Goal: Register for event/course

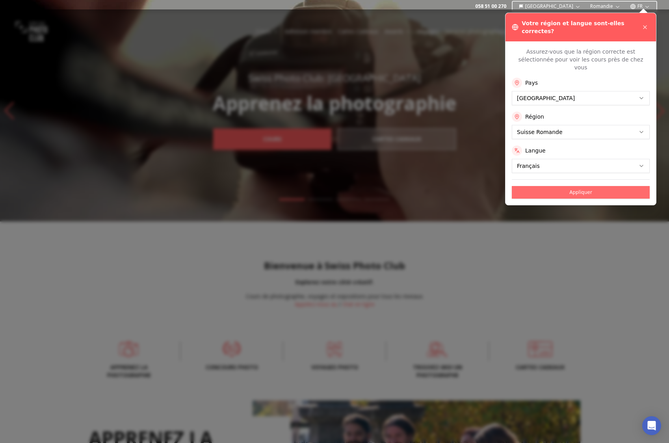
click at [535, 186] on button "Appliquer" at bounding box center [581, 192] width 138 height 13
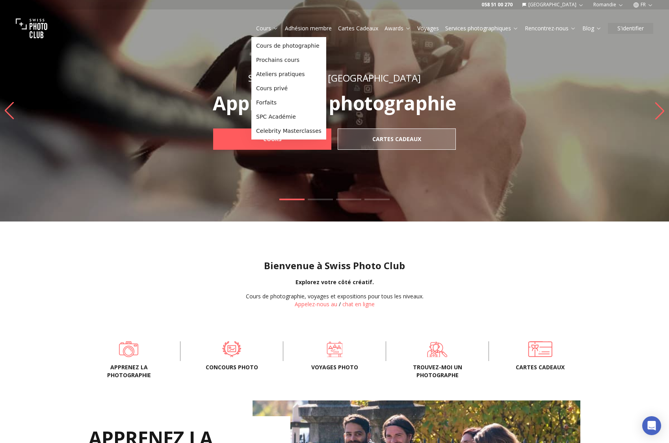
click at [260, 26] on link "Cours" at bounding box center [267, 28] width 22 height 8
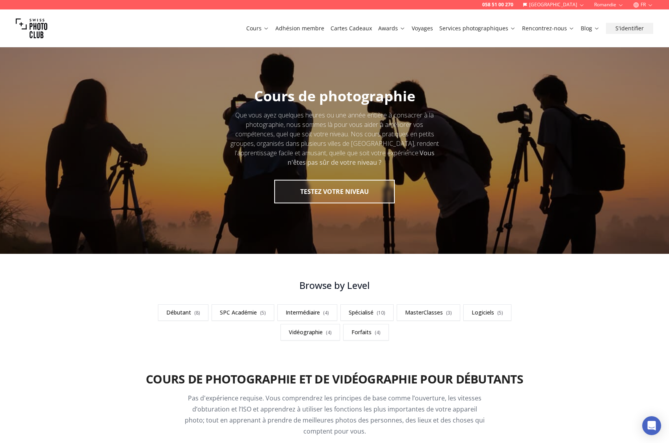
click at [265, 35] on div "Cours Adhésion membre Cartes Cadeaux Awards Voyages Services photographiques Re…" at bounding box center [334, 28] width 669 height 38
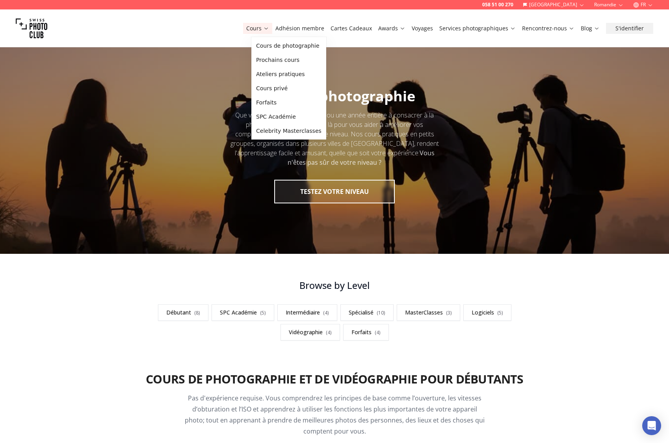
click at [267, 28] on link "Cours" at bounding box center [257, 28] width 23 height 8
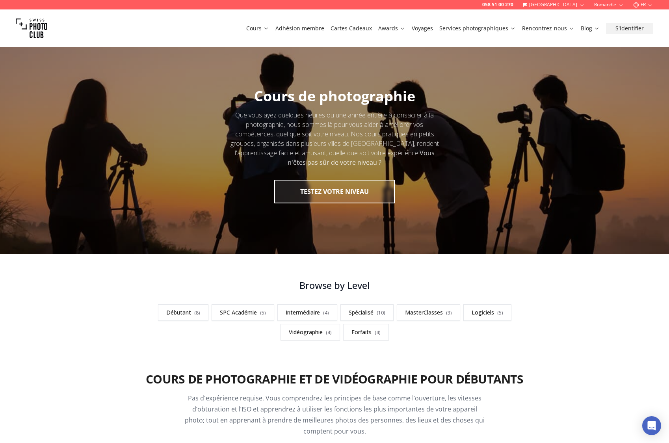
click at [267, 28] on link "Cours" at bounding box center [257, 28] width 23 height 8
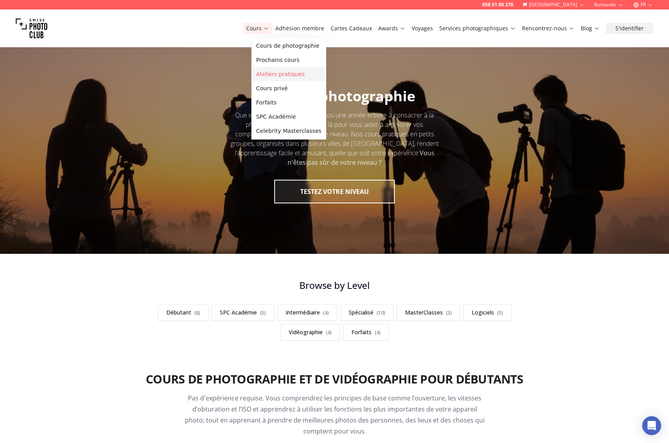
click at [270, 73] on link "Ateliers pratiques" at bounding box center [289, 74] width 72 height 14
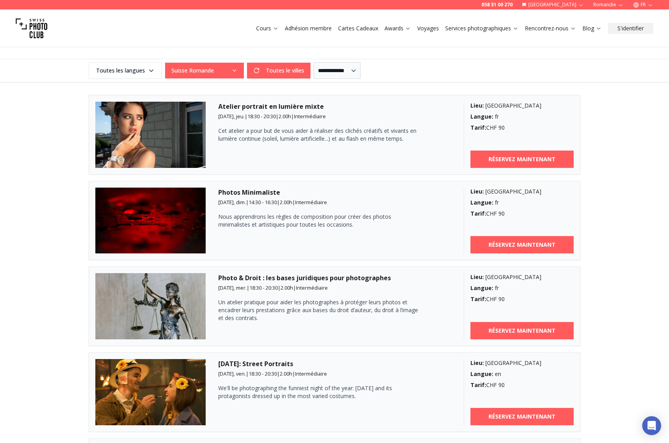
scroll to position [189, 0]
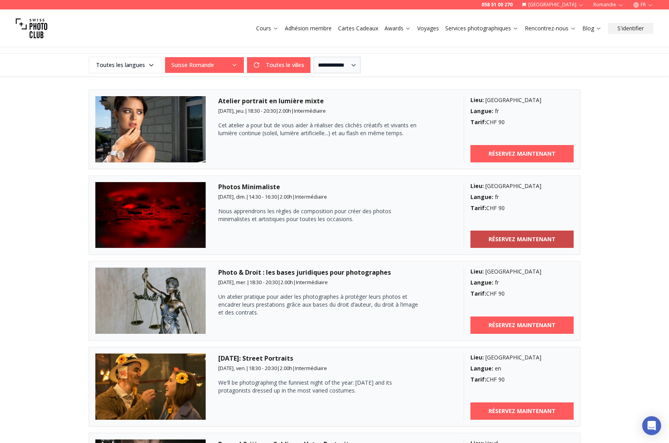
click at [484, 239] on link "RÉSERVEZ MAINTENANT" at bounding box center [522, 238] width 104 height 17
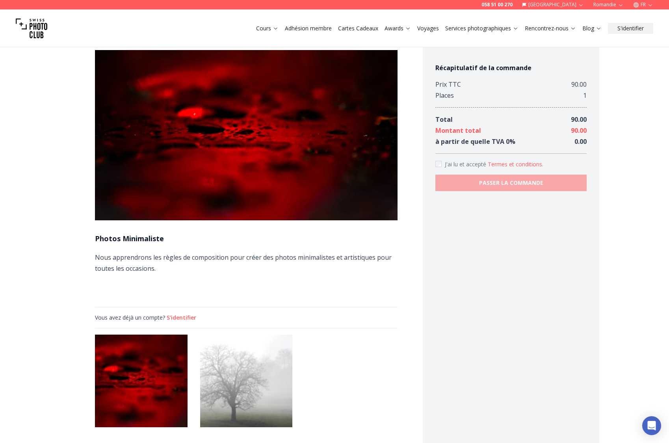
scroll to position [14, 0]
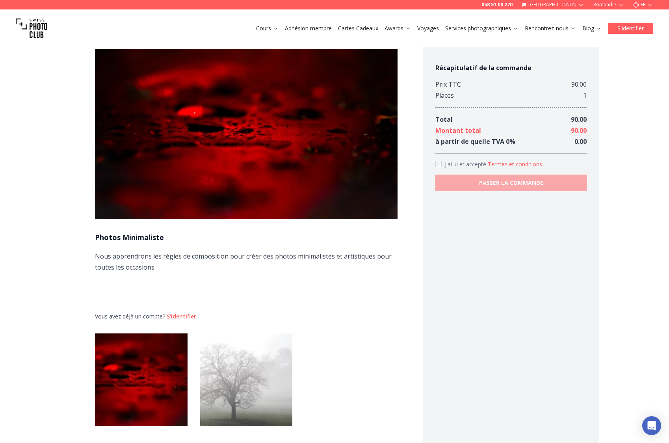
drag, startPoint x: 630, startPoint y: 29, endPoint x: 622, endPoint y: 30, distance: 8.0
click at [629, 30] on button "S'identifier" at bounding box center [630, 28] width 45 height 11
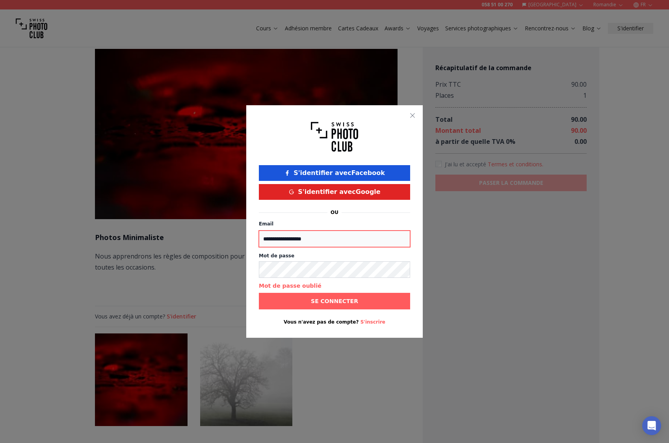
type input "**********"
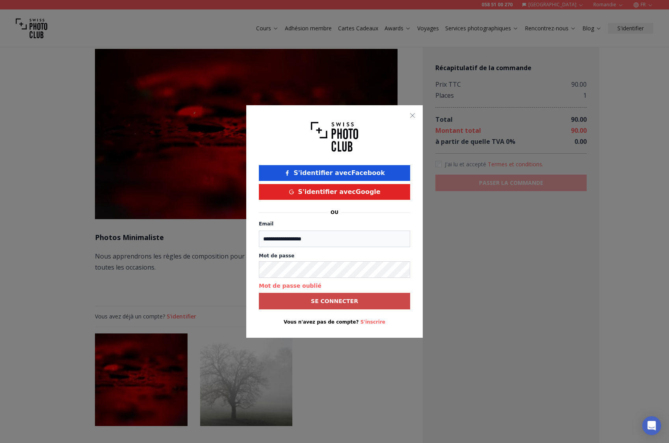
click at [320, 304] on b "Se connecter" at bounding box center [334, 301] width 47 height 8
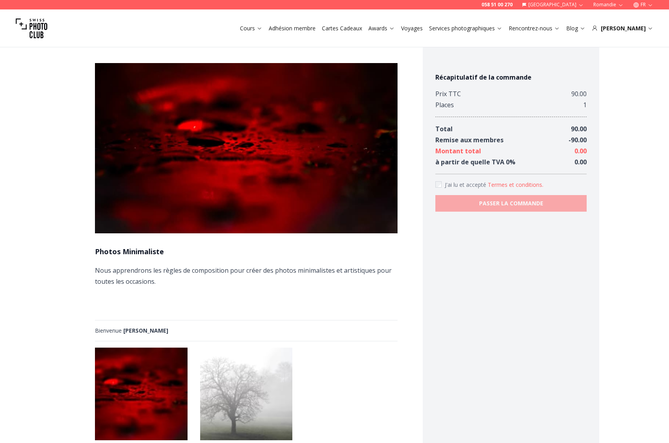
scroll to position [14, 0]
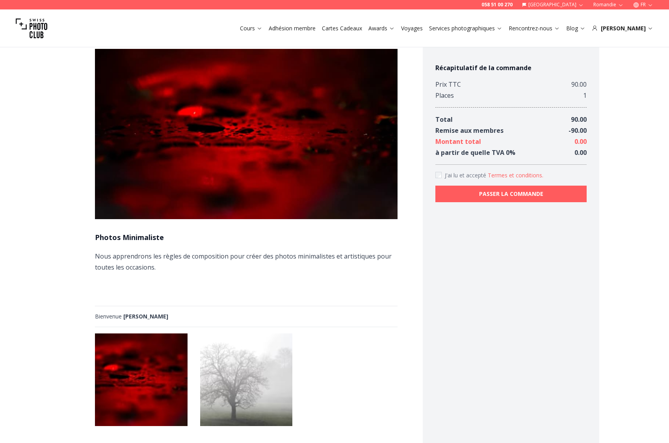
click at [452, 189] on button "PASSER LA COMMANDE" at bounding box center [510, 194] width 151 height 17
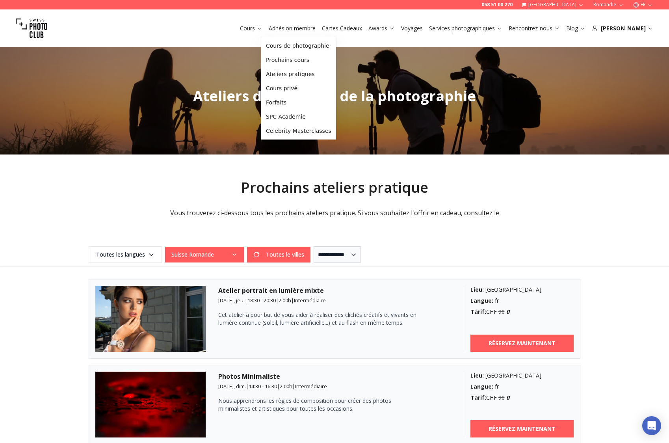
click at [262, 24] on link "Cours" at bounding box center [251, 28] width 22 height 8
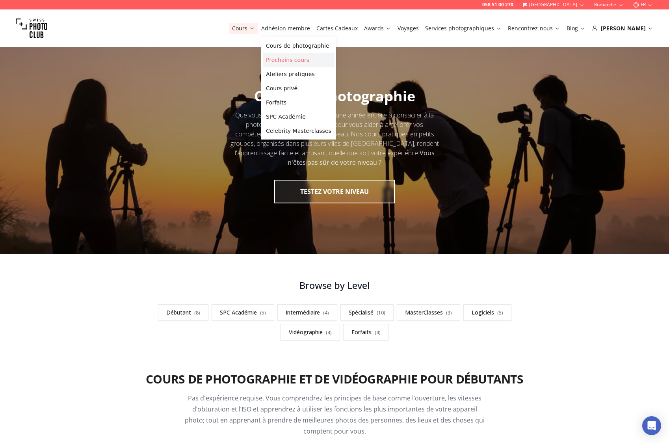
click at [282, 62] on link "Prochains cours" at bounding box center [299, 60] width 72 height 14
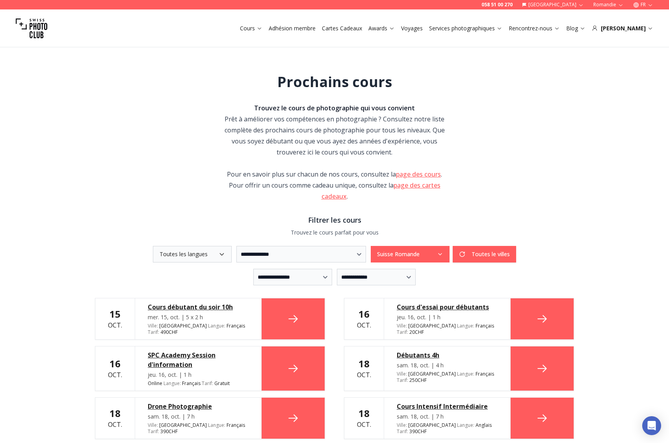
scroll to position [2, 0]
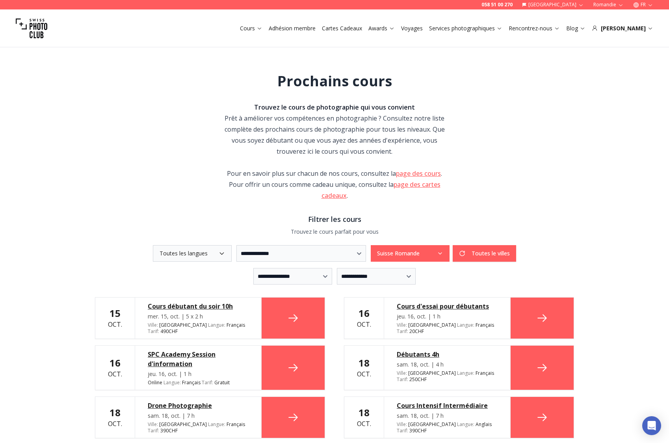
click at [155, 253] on button "Toutes les langues" at bounding box center [192, 253] width 79 height 17
click at [165, 314] on span "Français" at bounding box center [168, 315] width 23 height 8
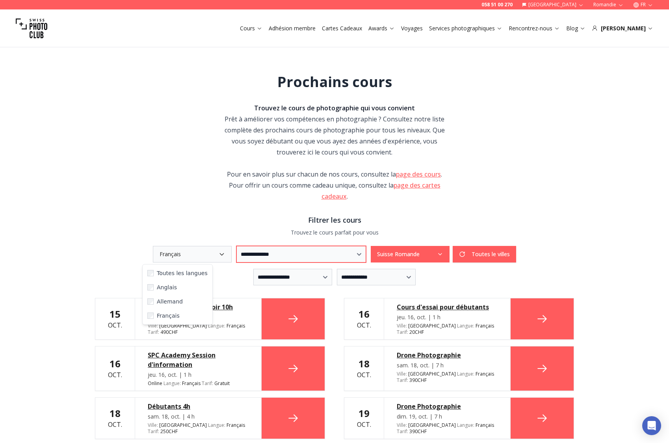
scroll to position [2, 0]
select select "***"
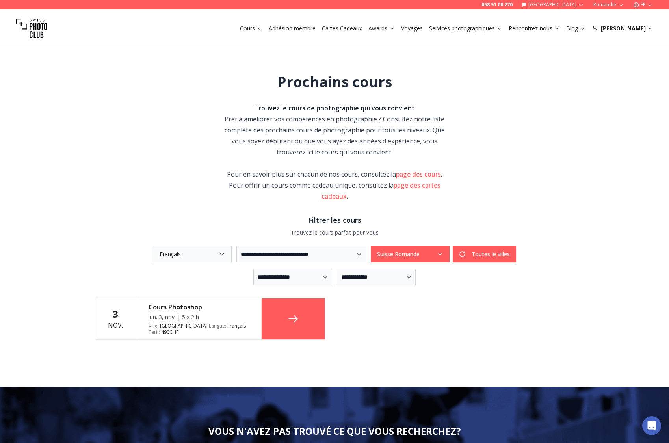
click at [278, 323] on link at bounding box center [293, 318] width 63 height 41
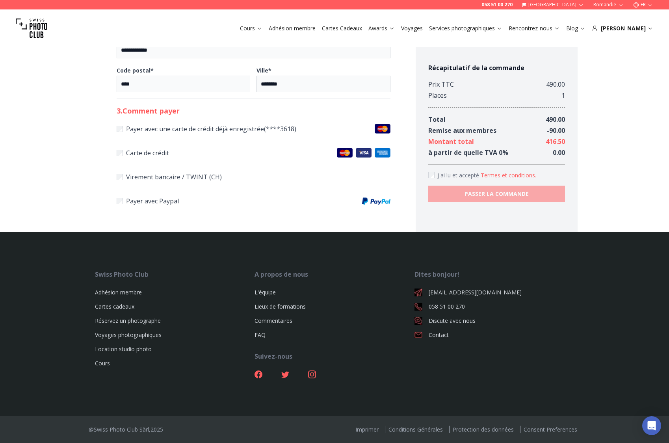
scroll to position [395, 0]
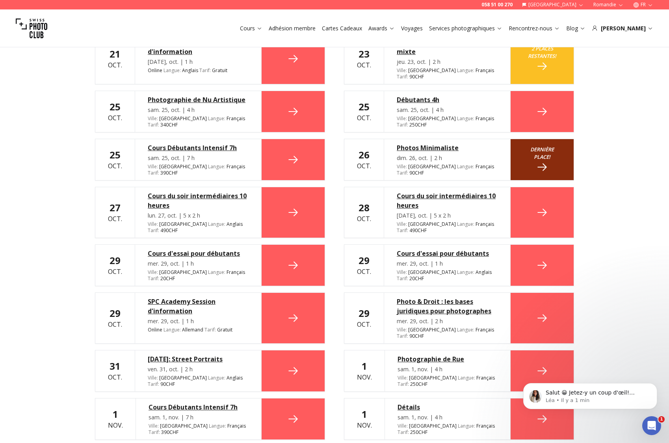
scroll to position [608, 0]
